Goal: Check status: Check status

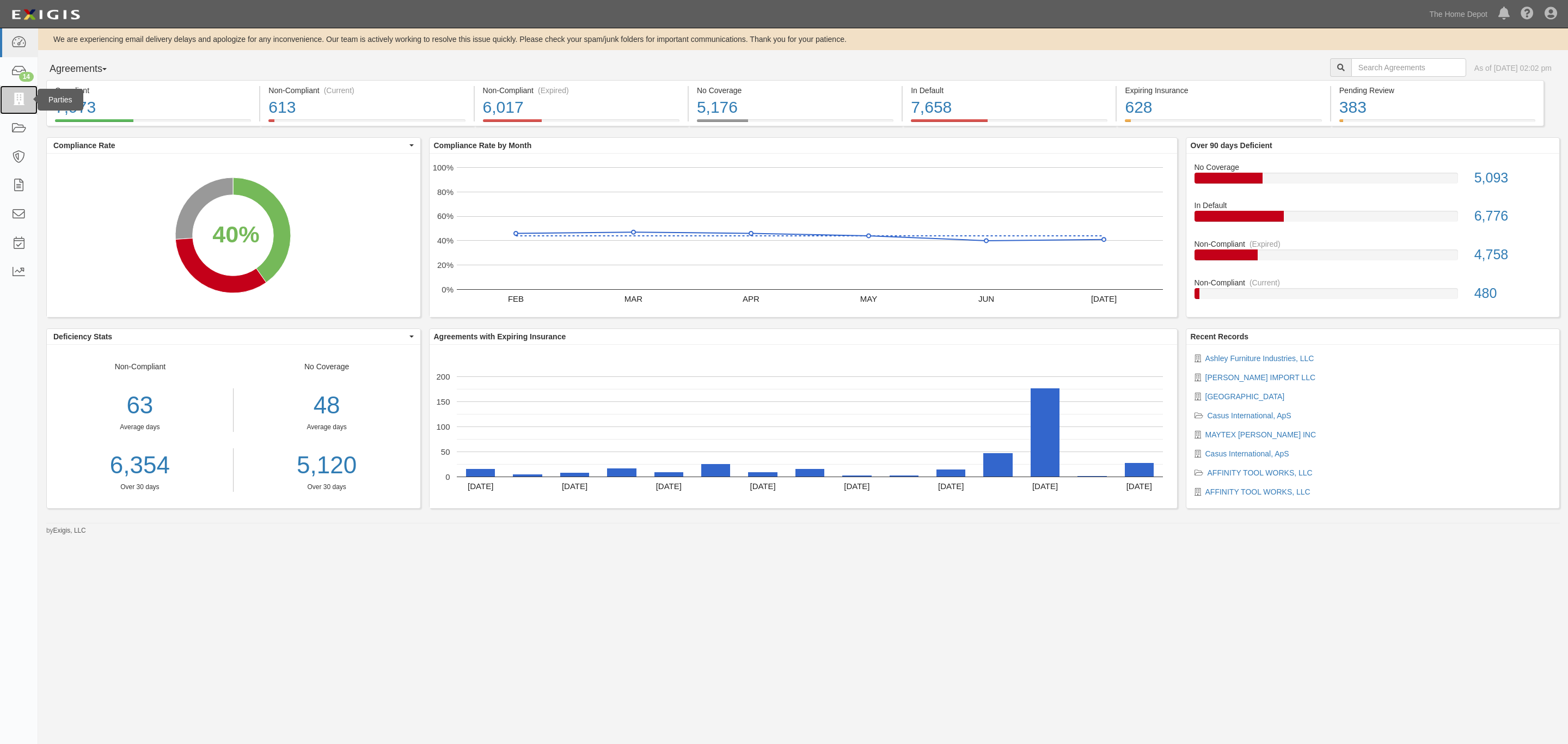
drag, startPoint x: 18, startPoint y: 89, endPoint x: 25, endPoint y: 89, distance: 7.0
click at [18, 89] on link at bounding box center [18, 100] width 37 height 29
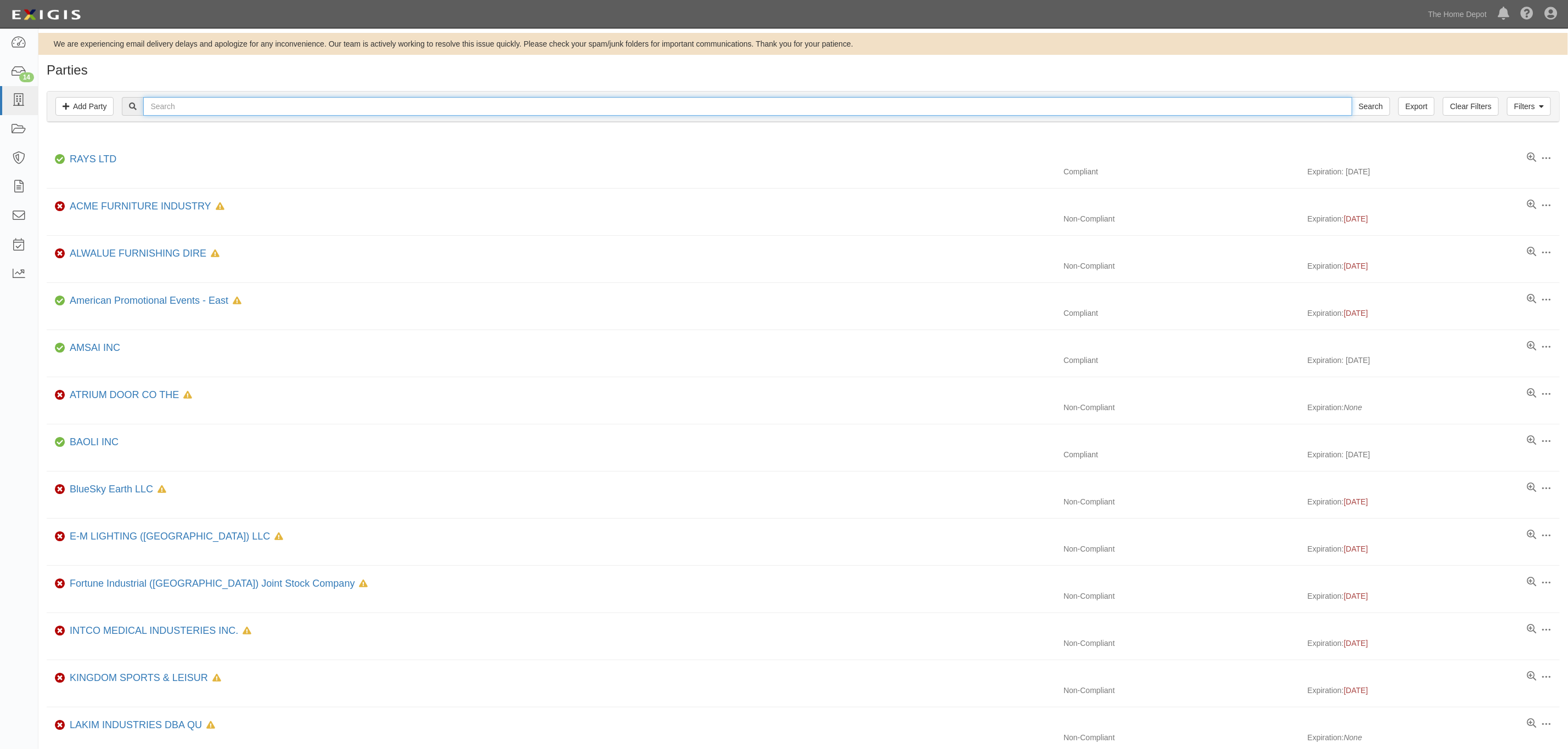
click at [474, 99] on input "text" at bounding box center [747, 106] width 1209 height 18
type input "back to"
click at [1352, 97] on input "Search" at bounding box center [1371, 106] width 38 height 18
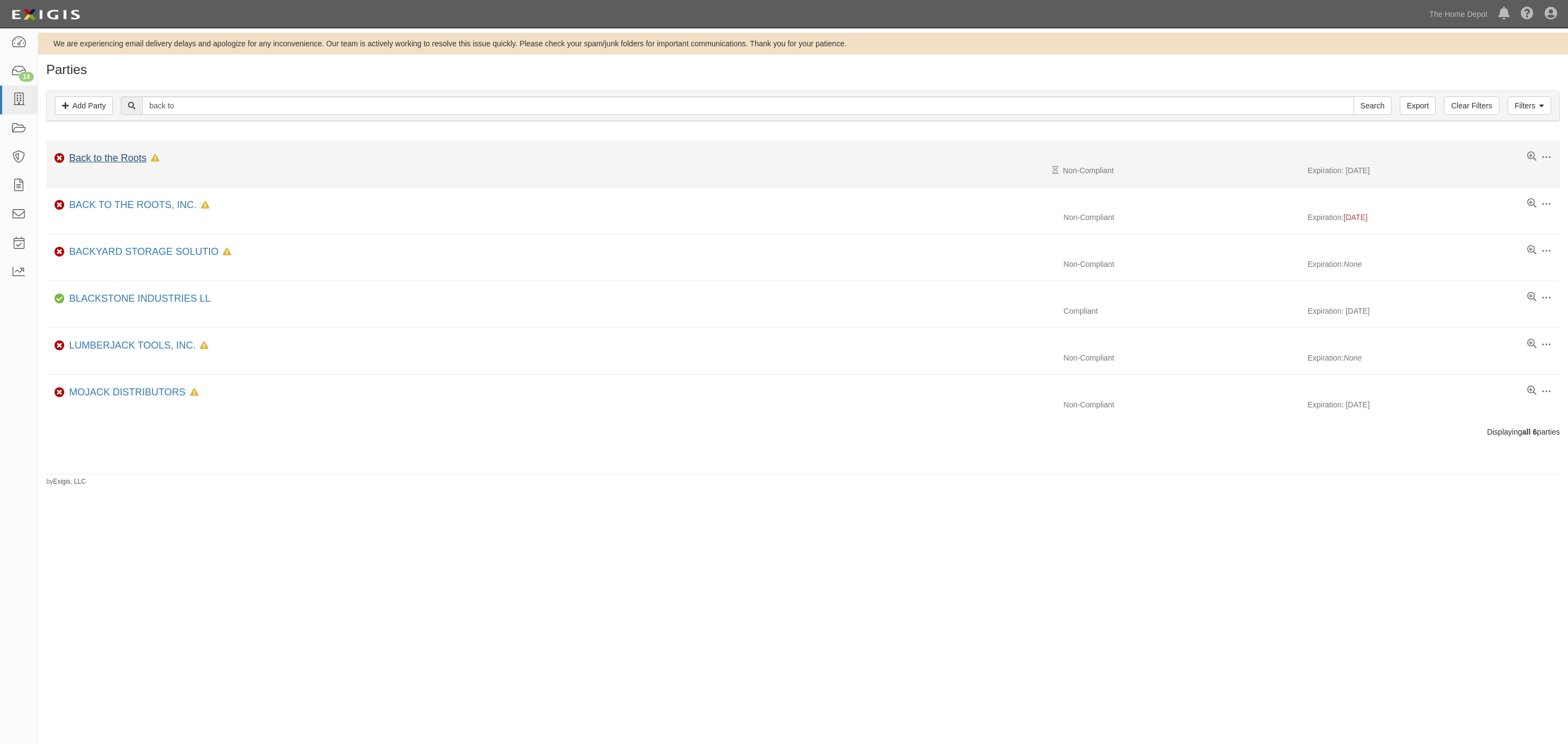
click at [109, 161] on link "Back to the Roots" at bounding box center [108, 158] width 77 height 11
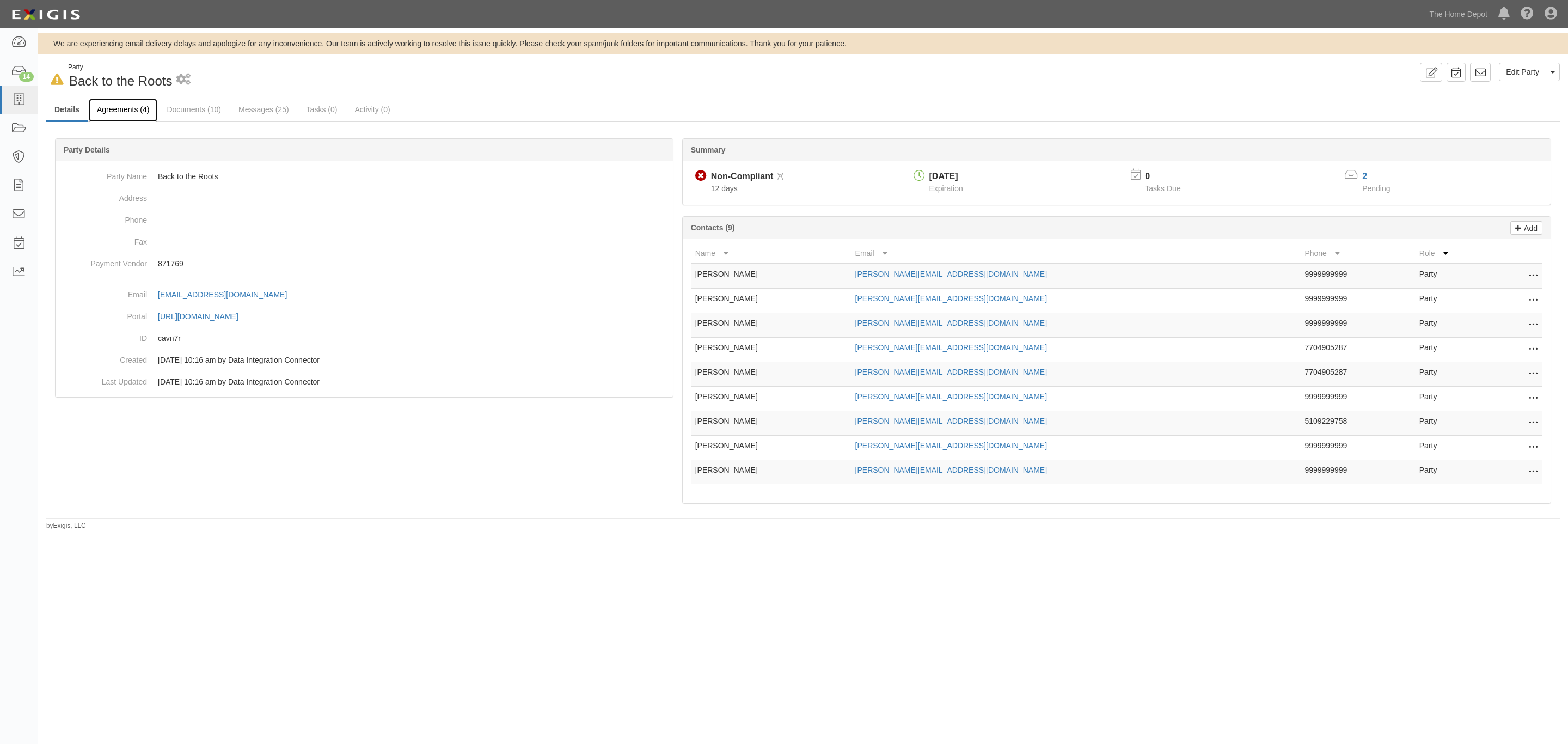
click at [130, 109] on link "Agreements (4)" at bounding box center [123, 110] width 69 height 23
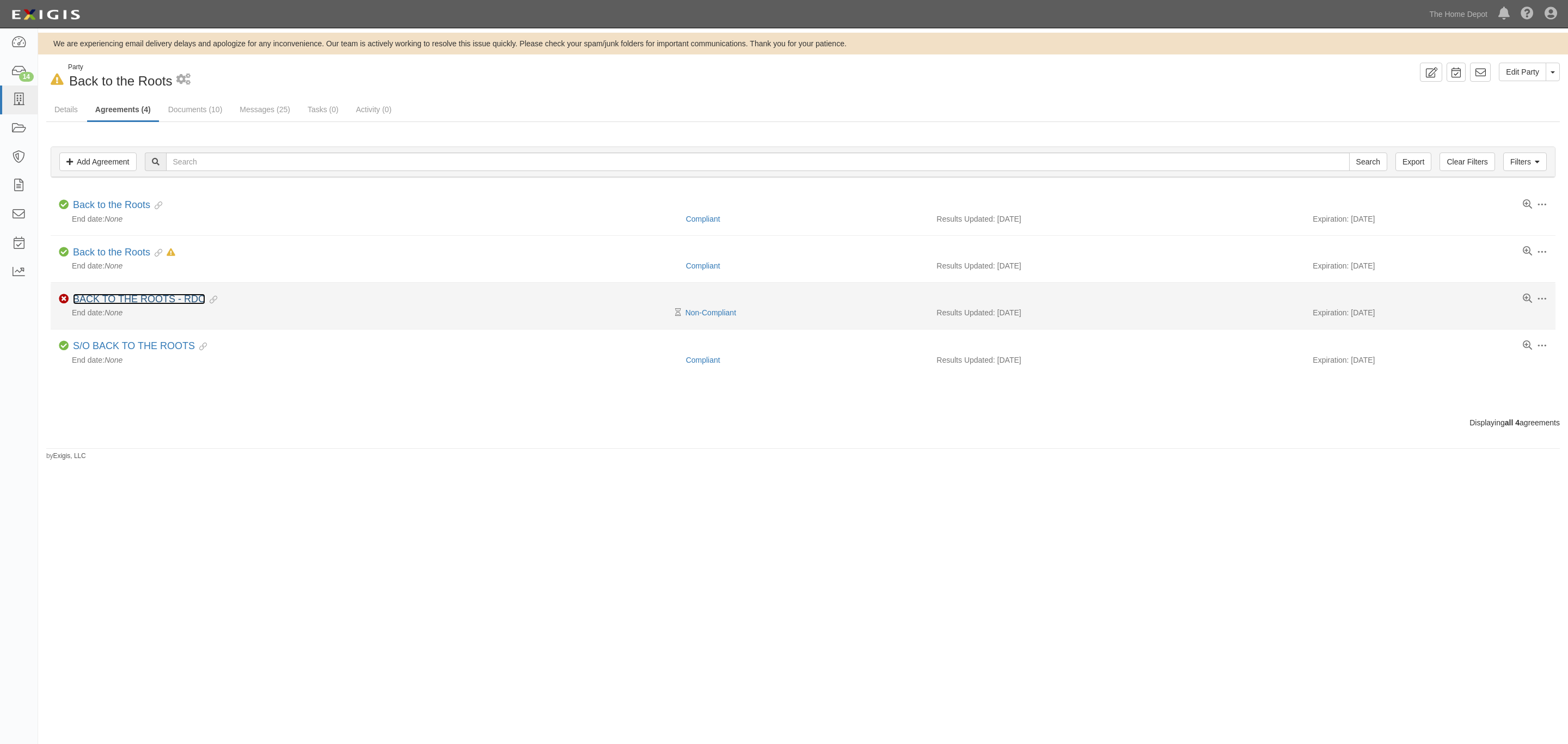
click at [128, 304] on link "BACK TO THE ROOTS - RDC" at bounding box center [139, 299] width 132 height 11
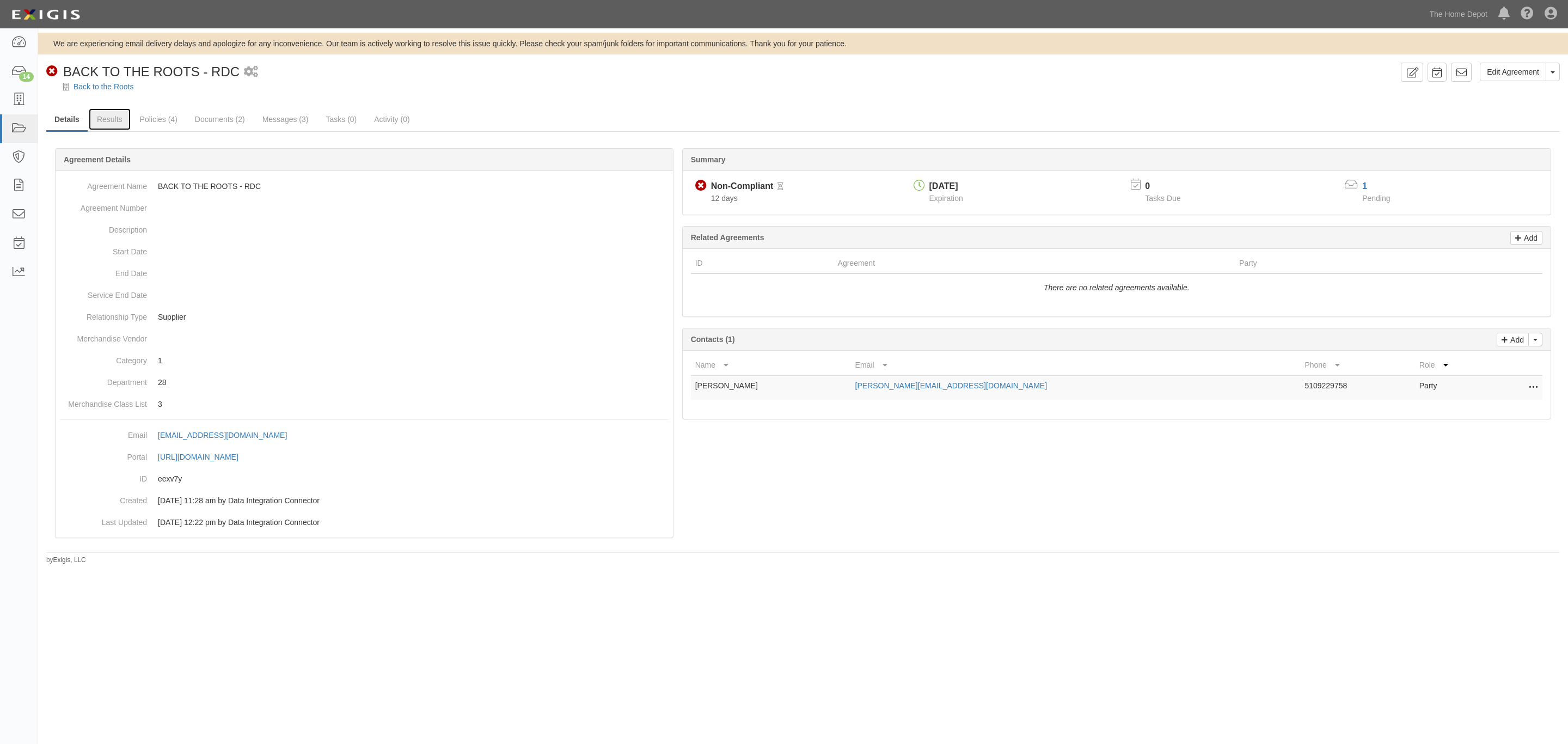
click at [107, 115] on link "Results" at bounding box center [110, 120] width 42 height 22
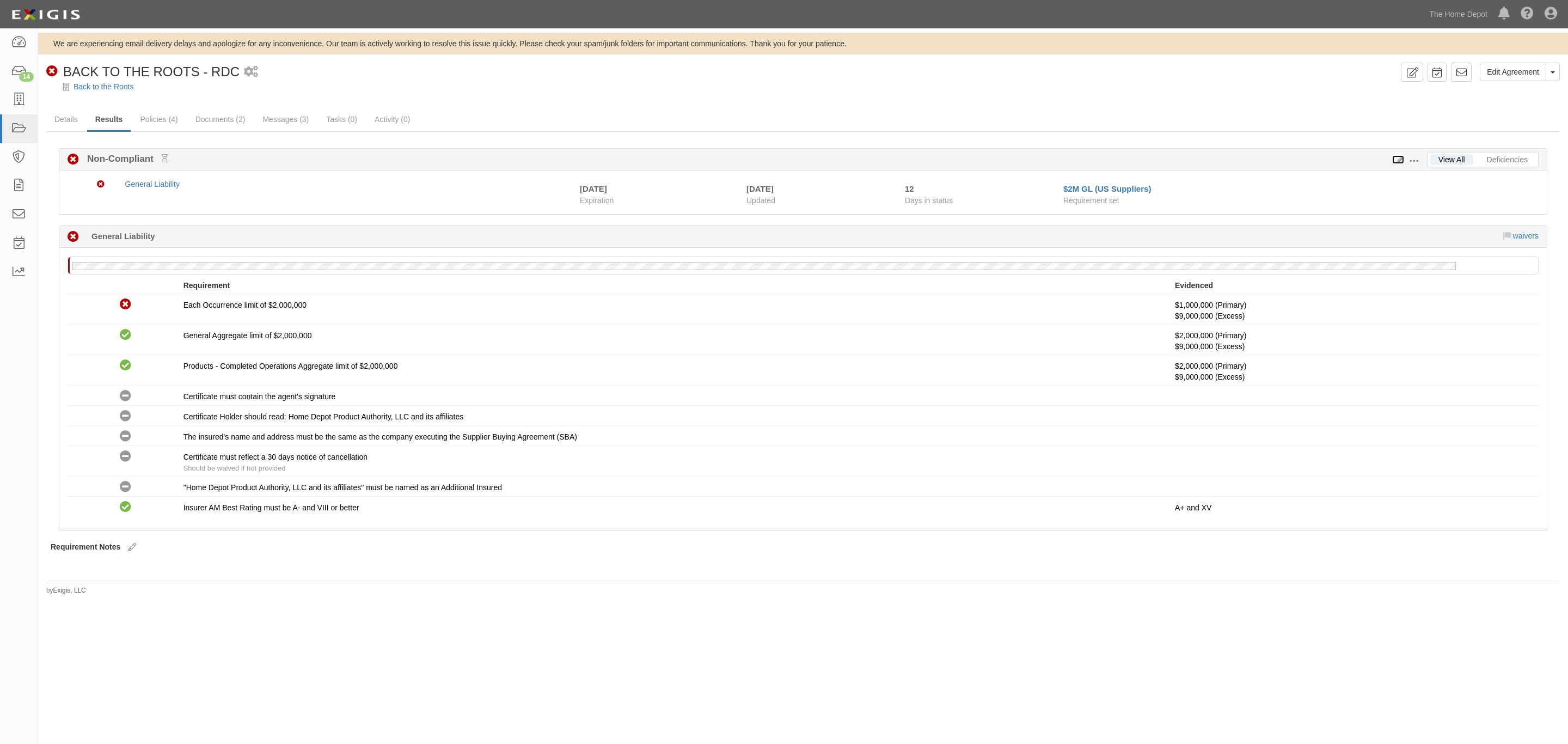
click at [1399, 161] on icon at bounding box center [1398, 160] width 12 height 7
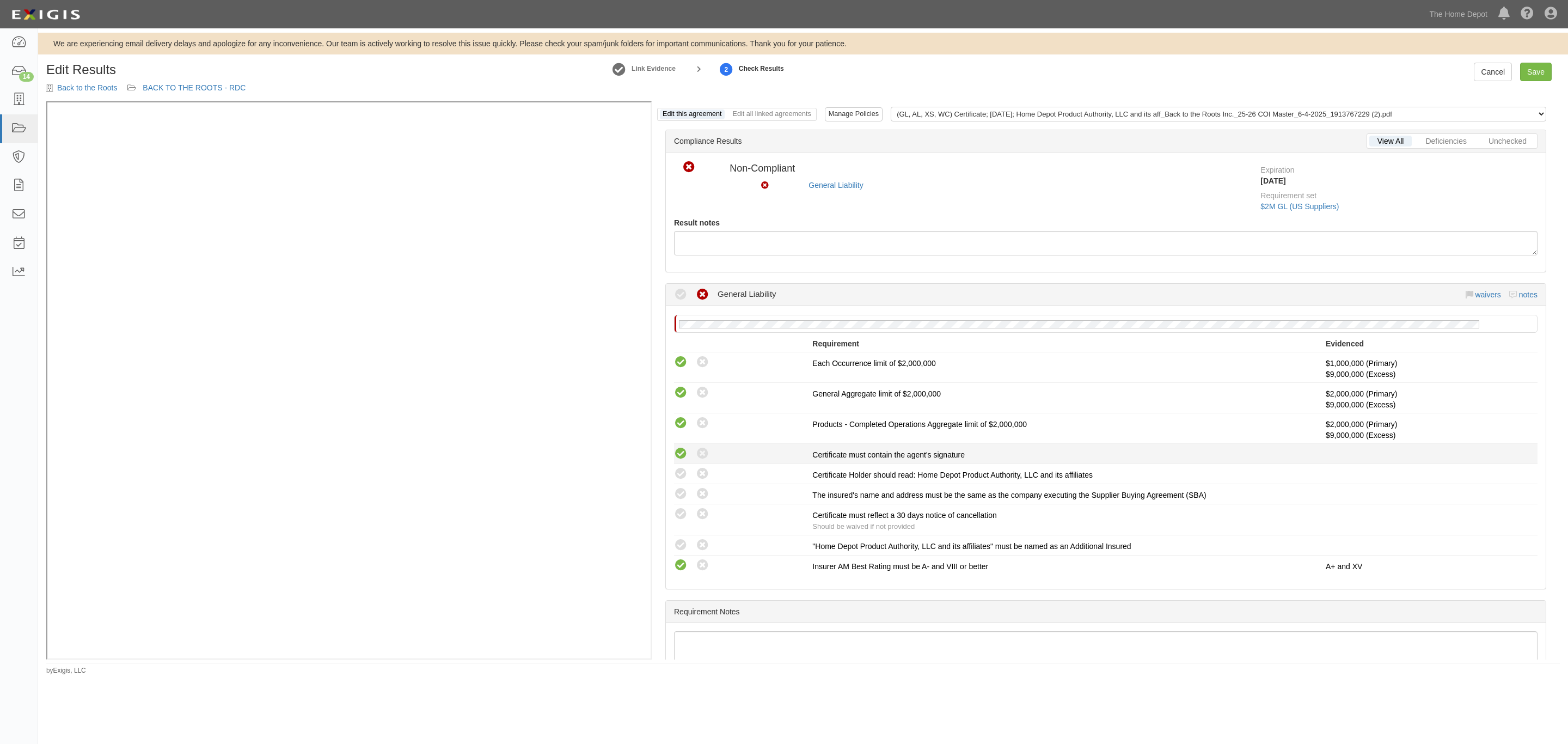
click at [678, 459] on icon at bounding box center [681, 454] width 14 height 14
radio input "true"
click at [680, 476] on icon at bounding box center [681, 474] width 14 height 14
radio input "true"
click at [682, 493] on icon at bounding box center [681, 495] width 14 height 14
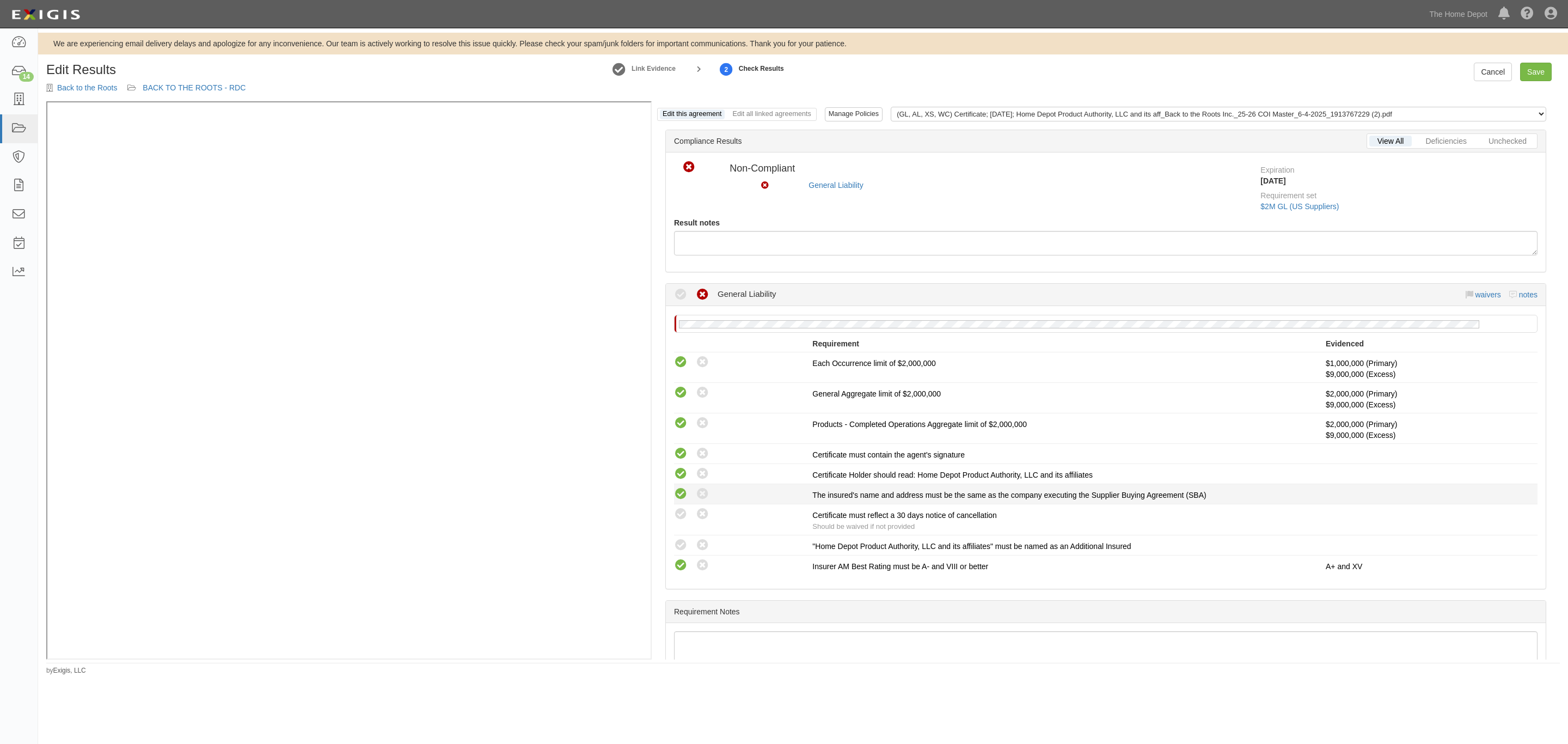
radio input "true"
click at [682, 518] on icon at bounding box center [681, 514] width 14 height 14
radio input "true"
click at [685, 540] on icon at bounding box center [681, 546] width 14 height 14
radio input "true"
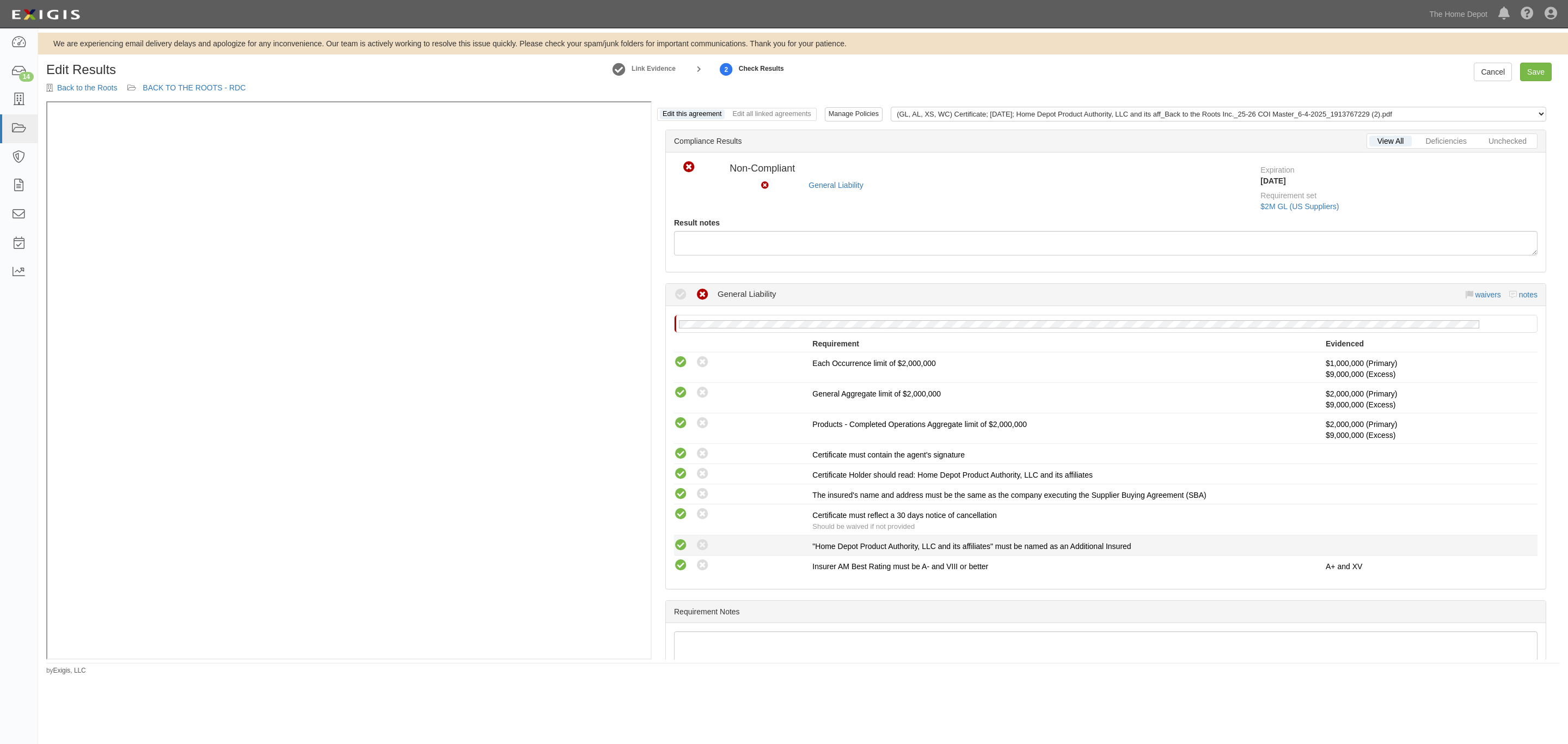
radio input "true"
click at [1527, 70] on link "Save" at bounding box center [1536, 71] width 32 height 18
radio input "true"
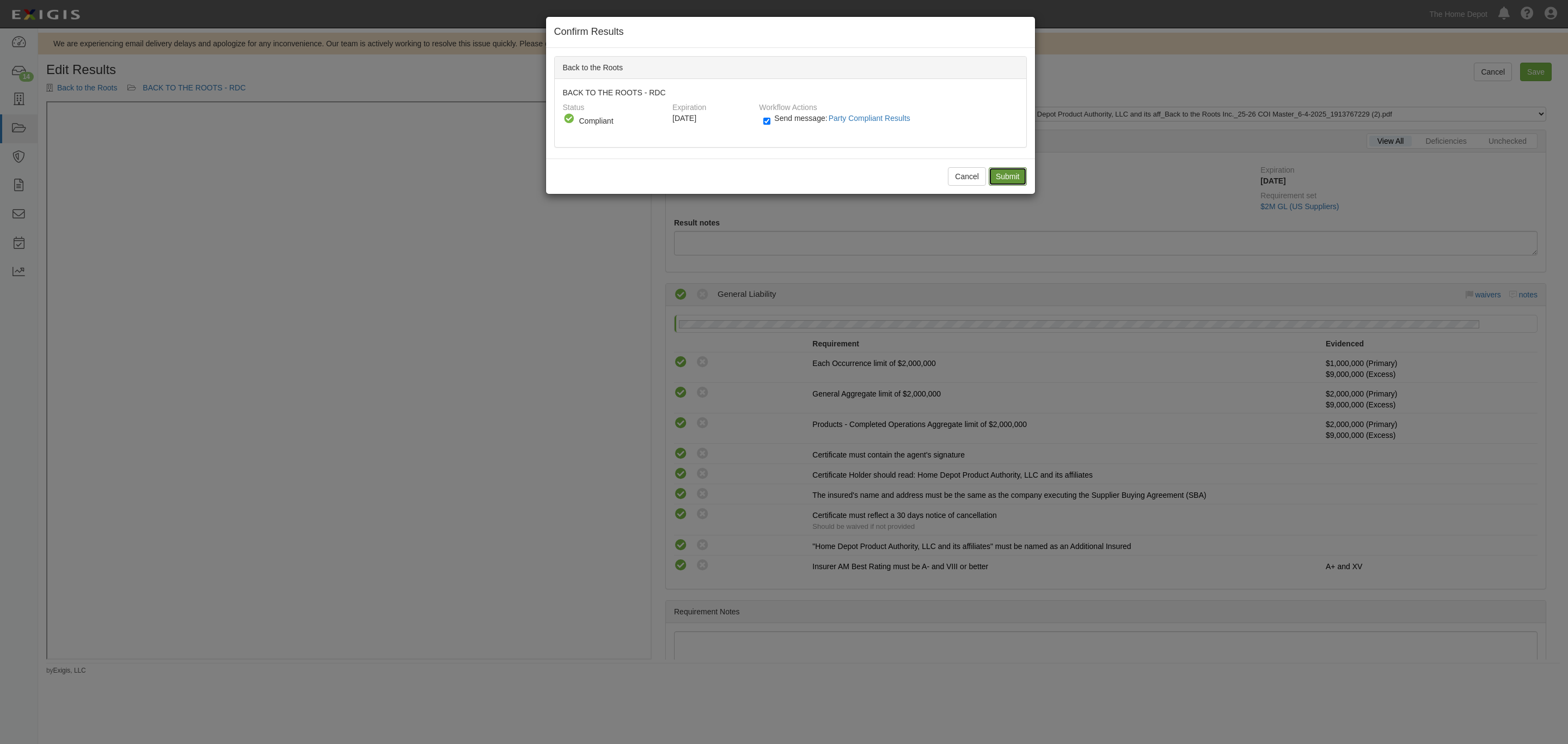
click at [1004, 177] on input "Submit" at bounding box center [1008, 176] width 38 height 18
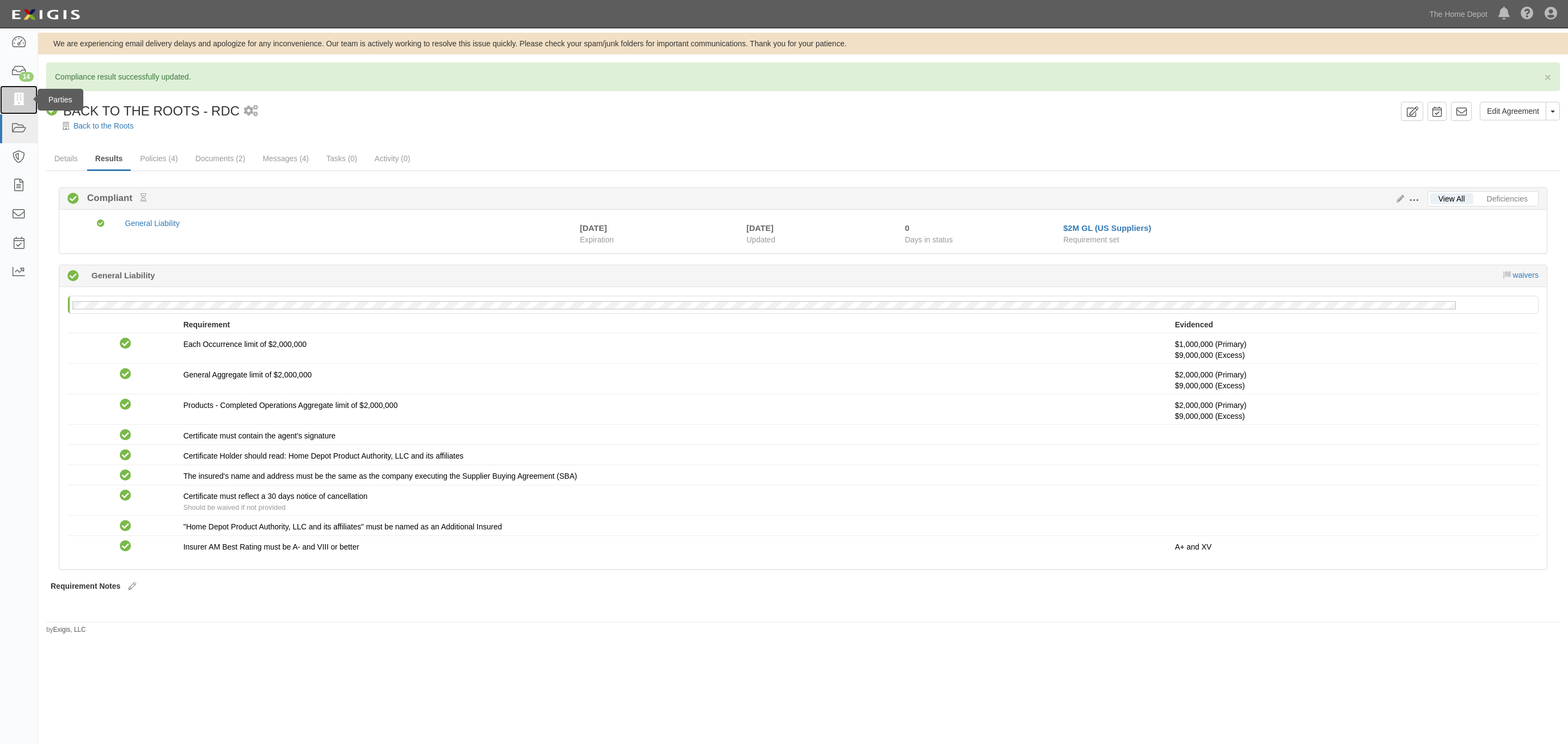
click at [12, 107] on link at bounding box center [18, 100] width 37 height 29
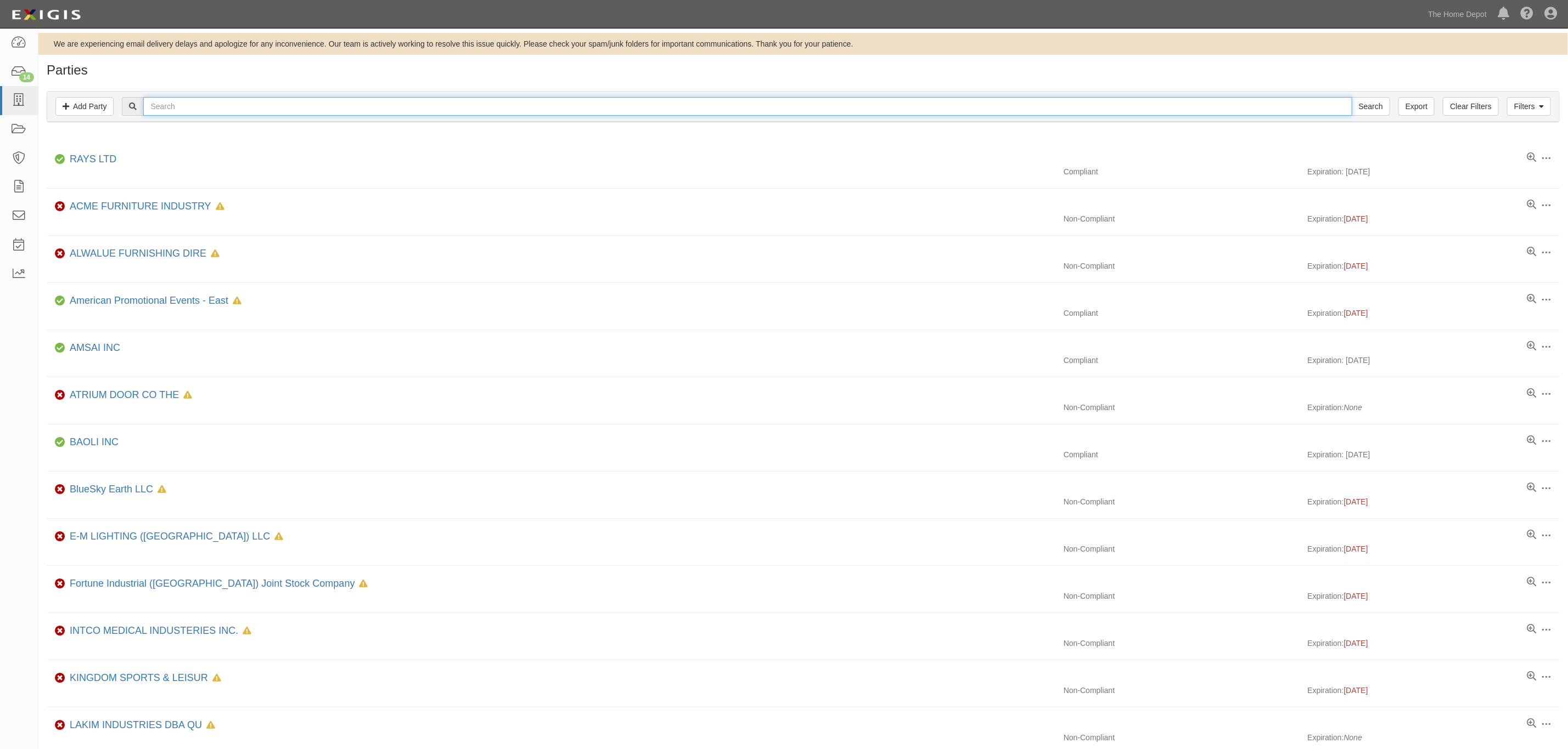
click at [224, 112] on input "text" at bounding box center [747, 106] width 1209 height 18
type input "back to"
click at [1352, 97] on input "Search" at bounding box center [1371, 106] width 38 height 18
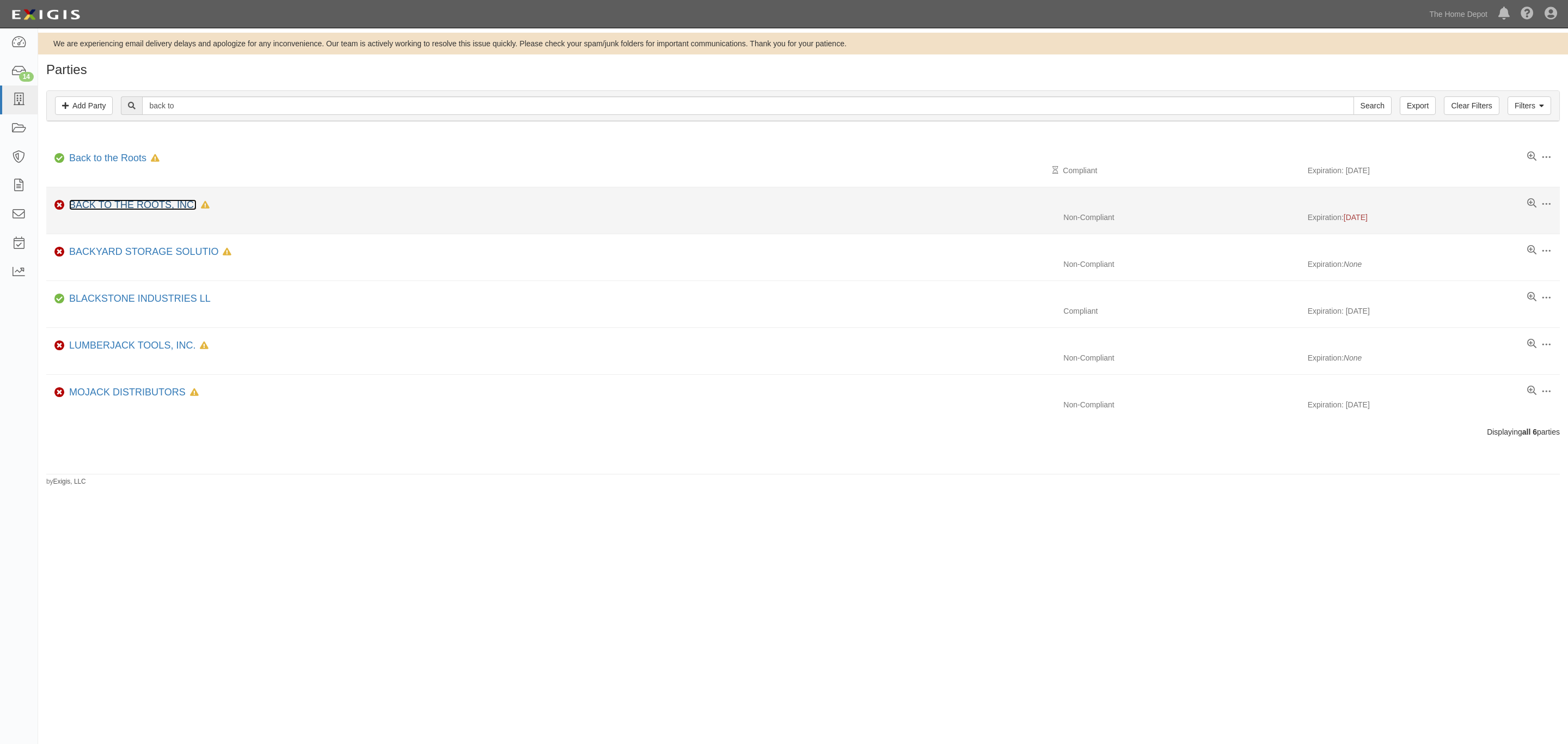
click at [174, 205] on link "BACK TO THE ROOTS, INC." at bounding box center [133, 205] width 128 height 11
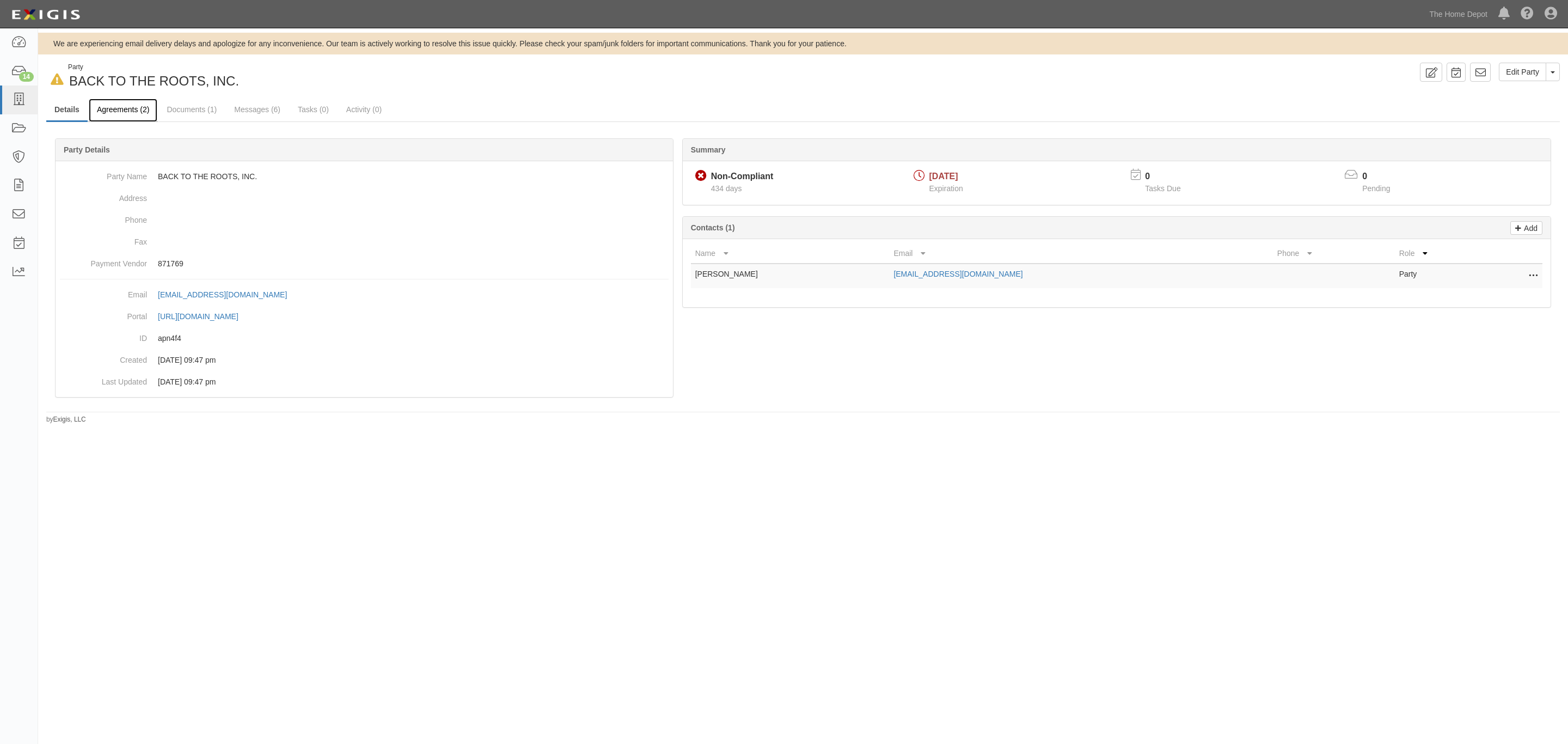
click at [128, 103] on link "Agreements (2)" at bounding box center [123, 110] width 69 height 23
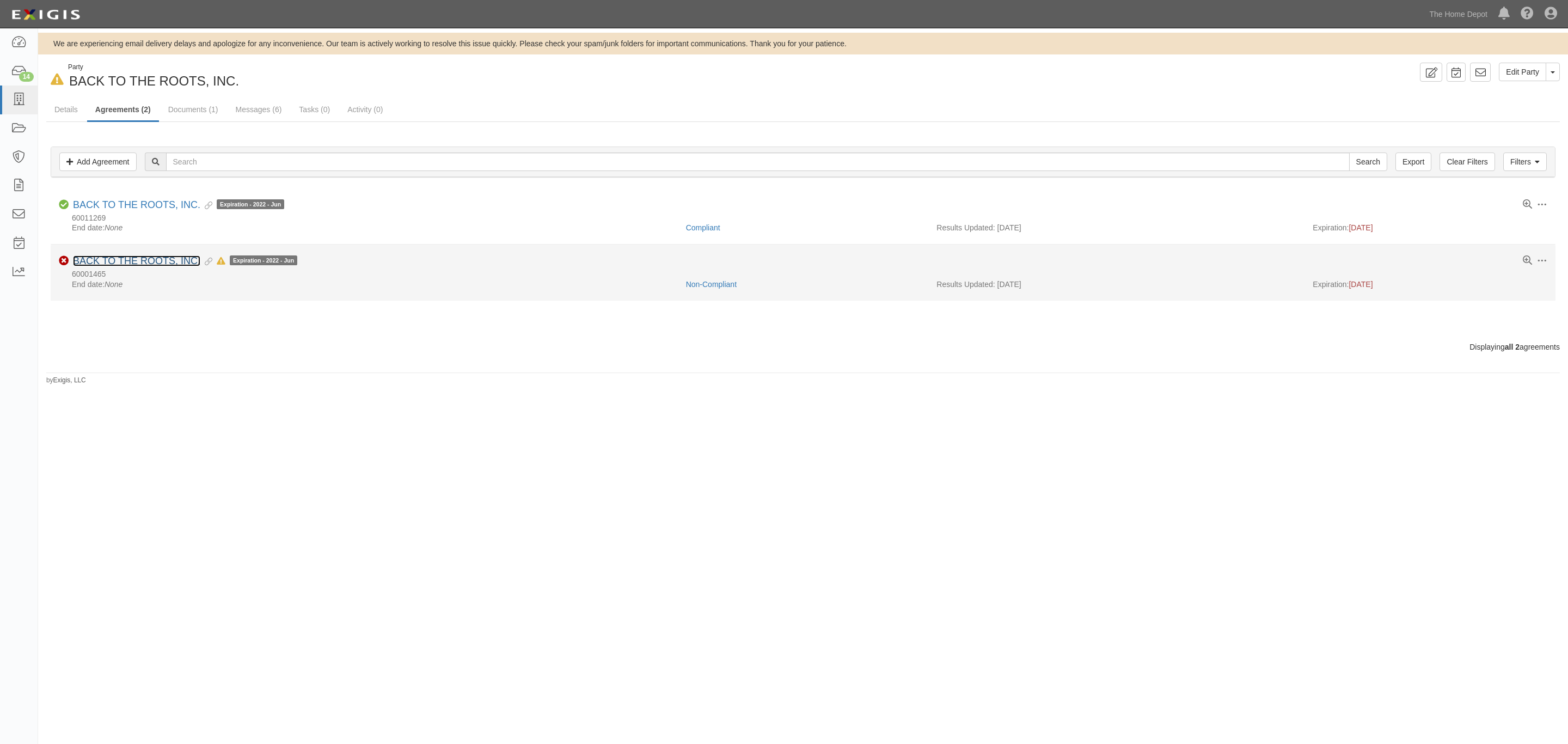
click at [160, 263] on link "BACK TO THE ROOTS, INC." at bounding box center [136, 261] width 128 height 11
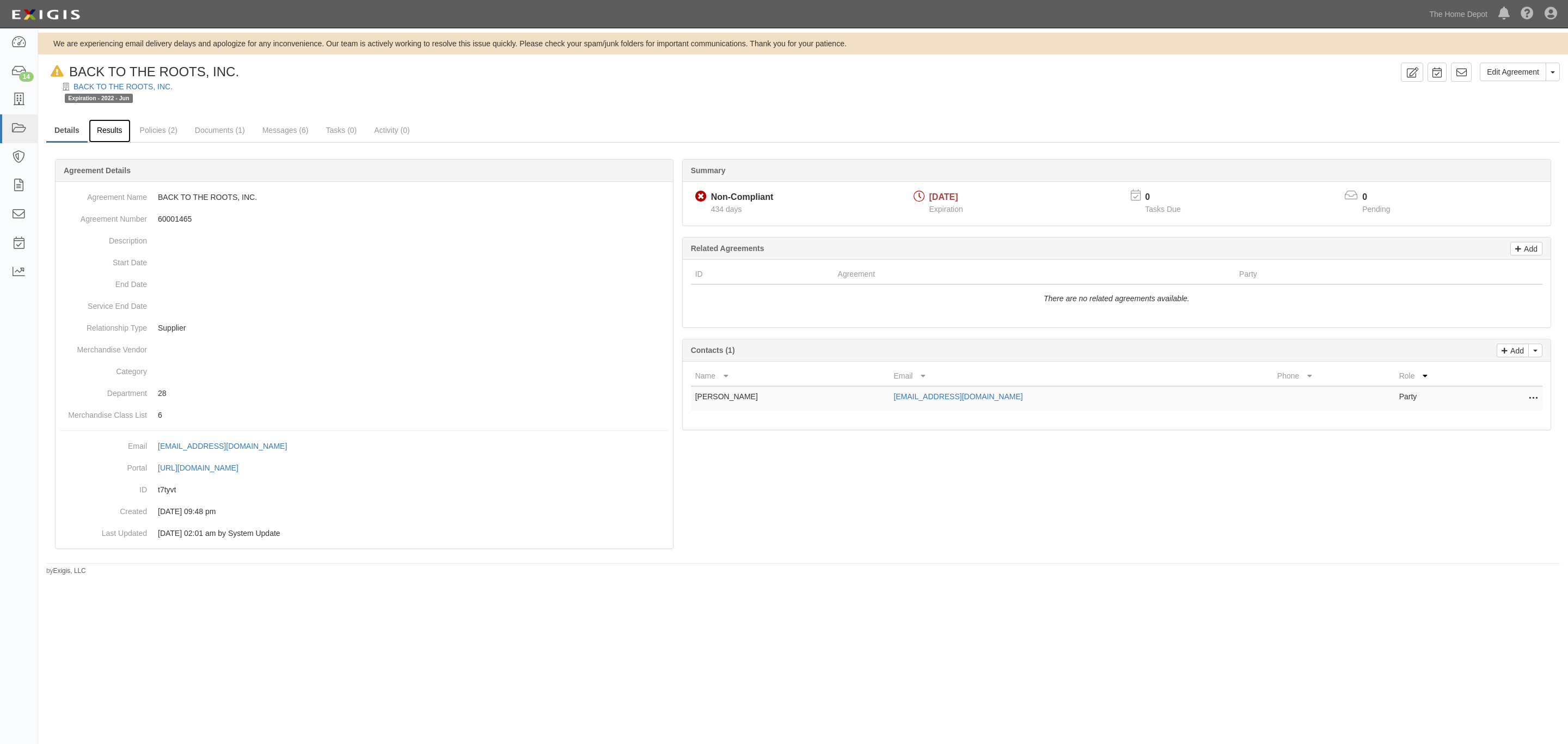
click at [117, 138] on link "Results" at bounding box center [110, 131] width 42 height 23
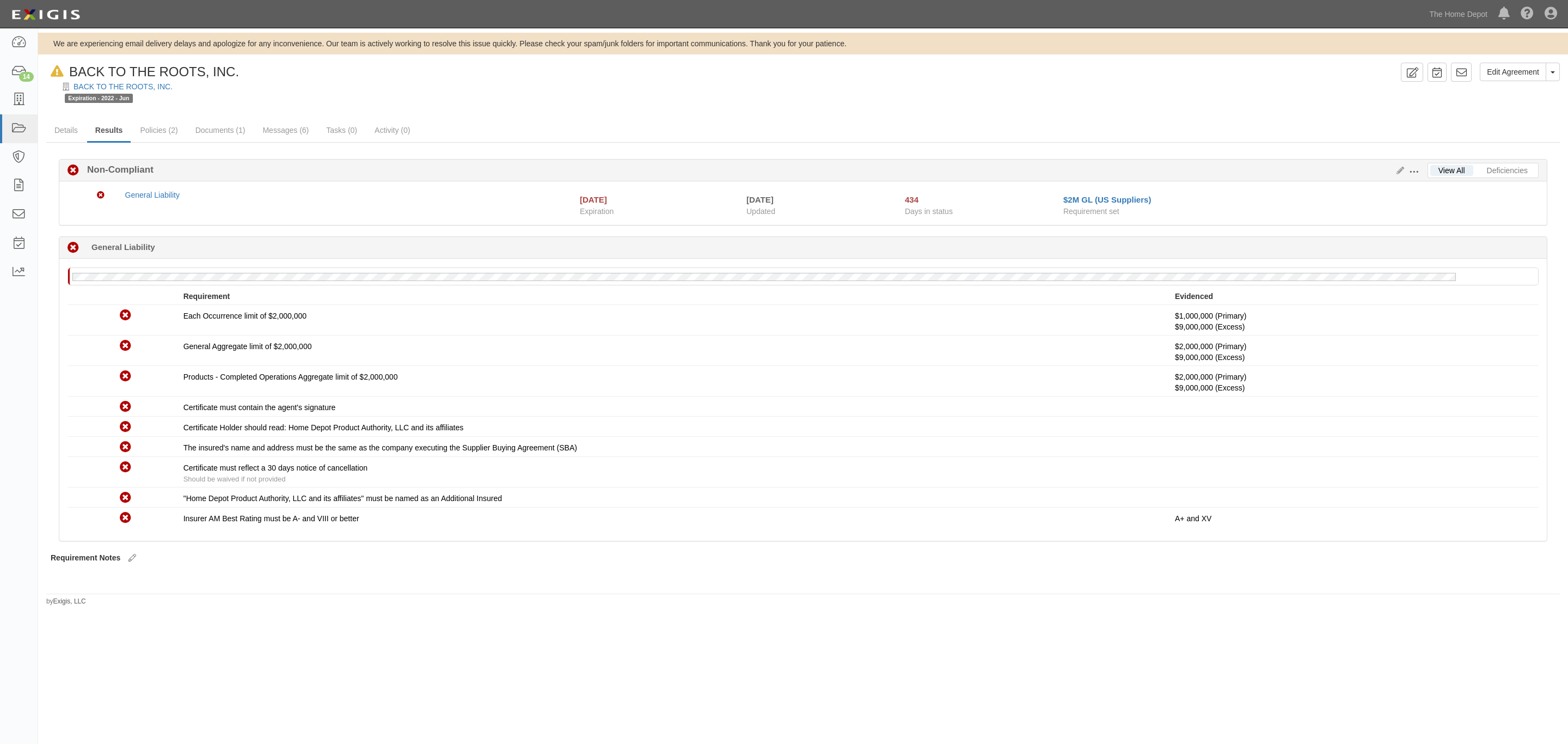
click at [1402, 166] on div "Edit Requirements View History" at bounding box center [1410, 171] width 35 height 12
click at [1396, 175] on icon at bounding box center [1398, 171] width 12 height 7
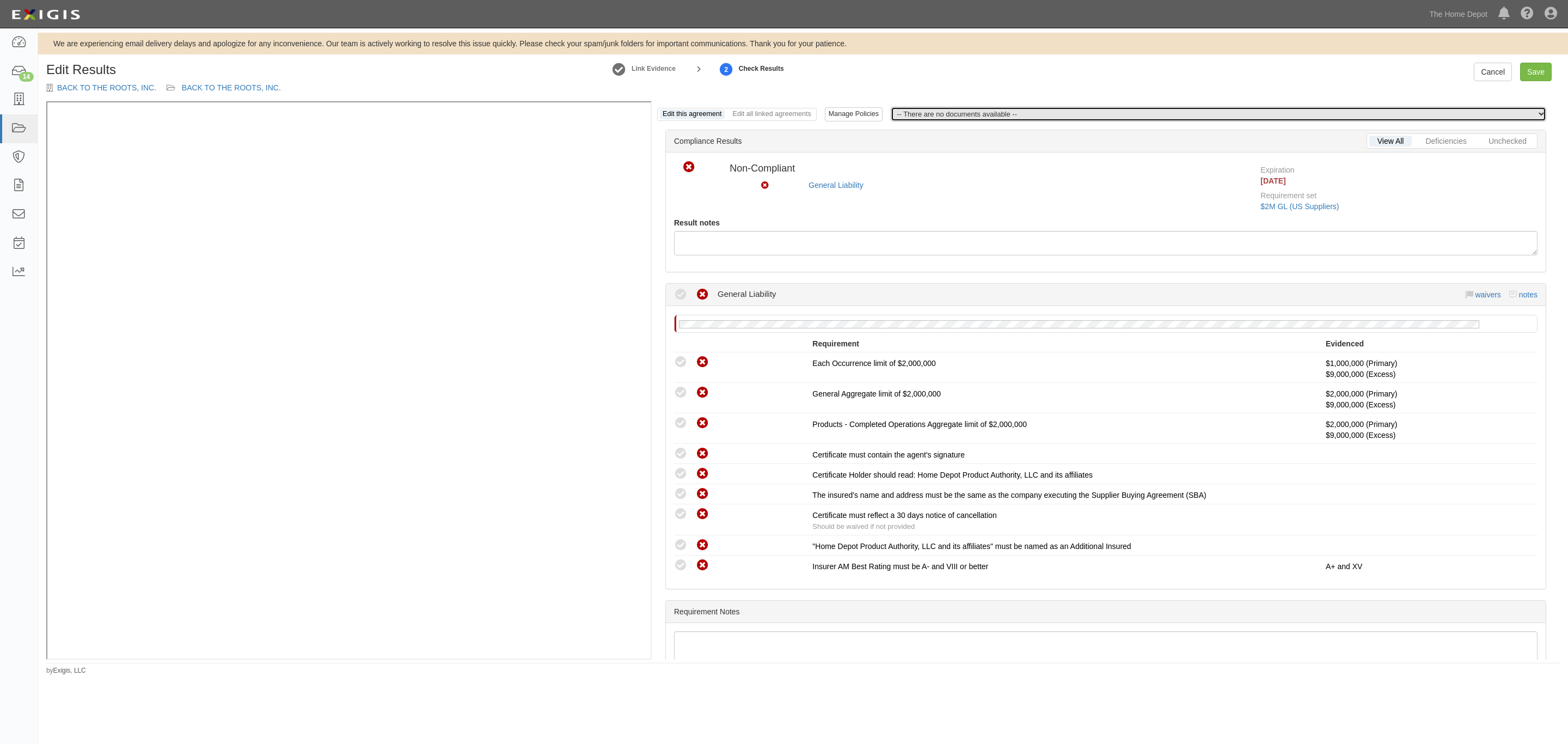
click at [812, 113] on select "-- There are no documents available --" at bounding box center [1218, 114] width 655 height 15
click at [812, 107] on select "-- There are no documents available --" at bounding box center [1218, 114] width 655 height 15
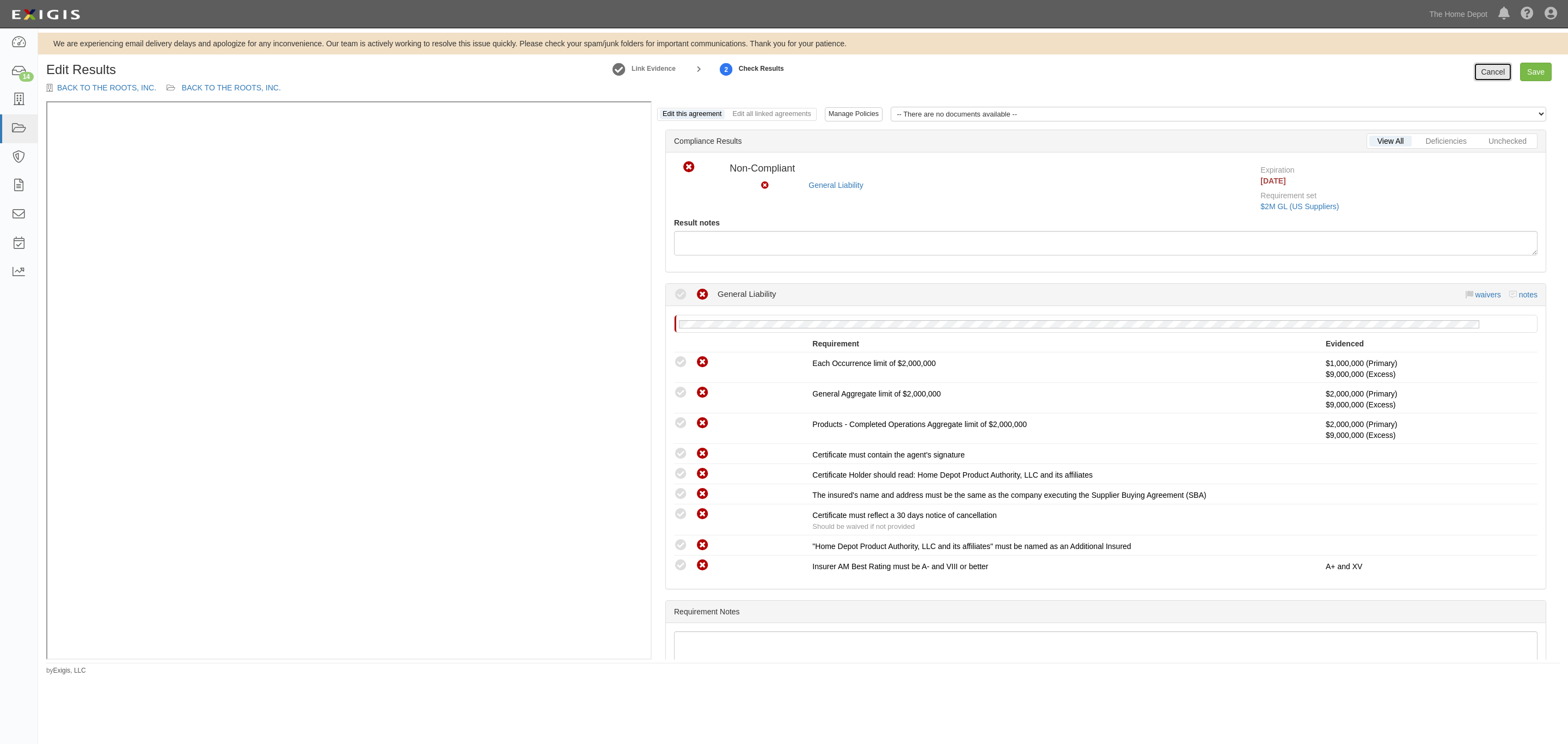
click at [812, 77] on link "Cancel" at bounding box center [1493, 71] width 38 height 18
